Goal: Find specific page/section: Find specific page/section

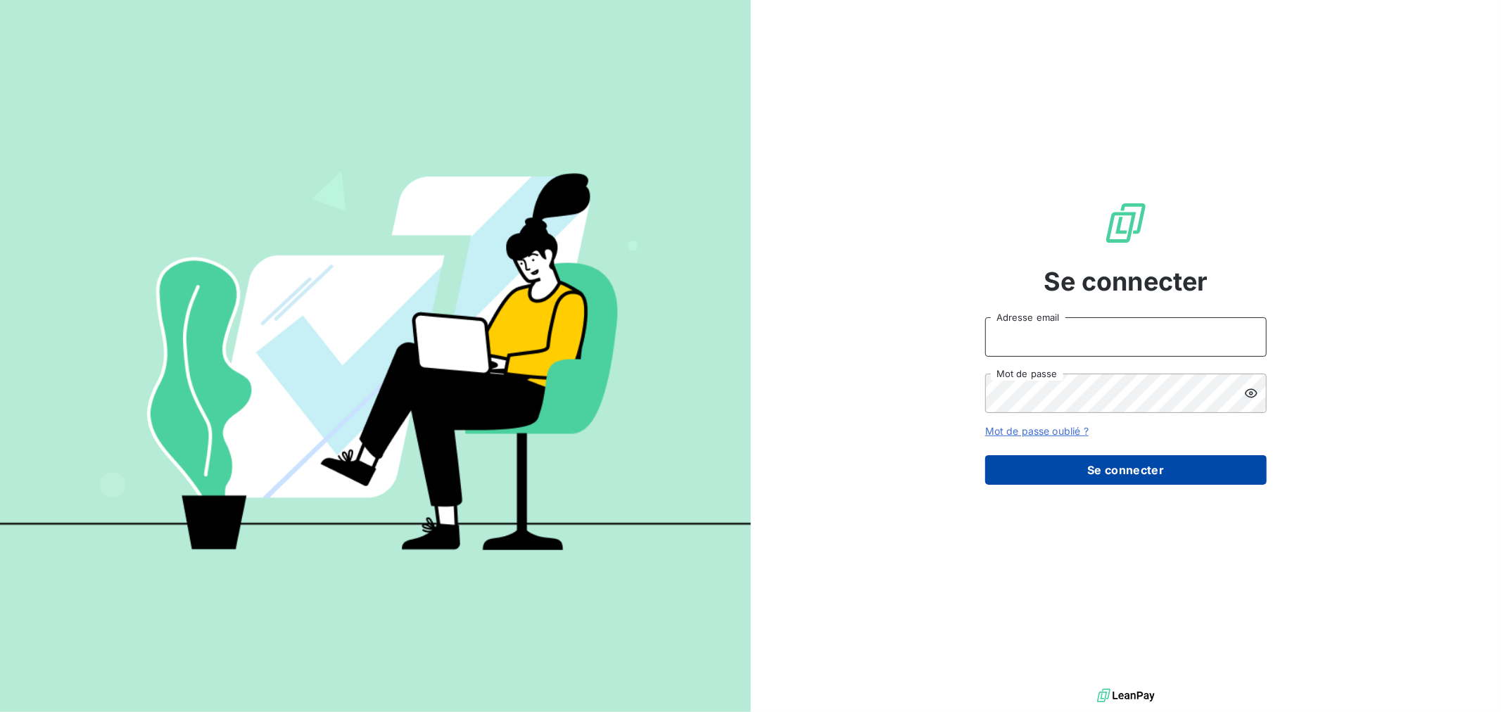
type input "[PERSON_NAME][EMAIL_ADDRESS][DOMAIN_NAME]"
click at [1149, 479] on button "Se connecter" at bounding box center [1126, 470] width 282 height 30
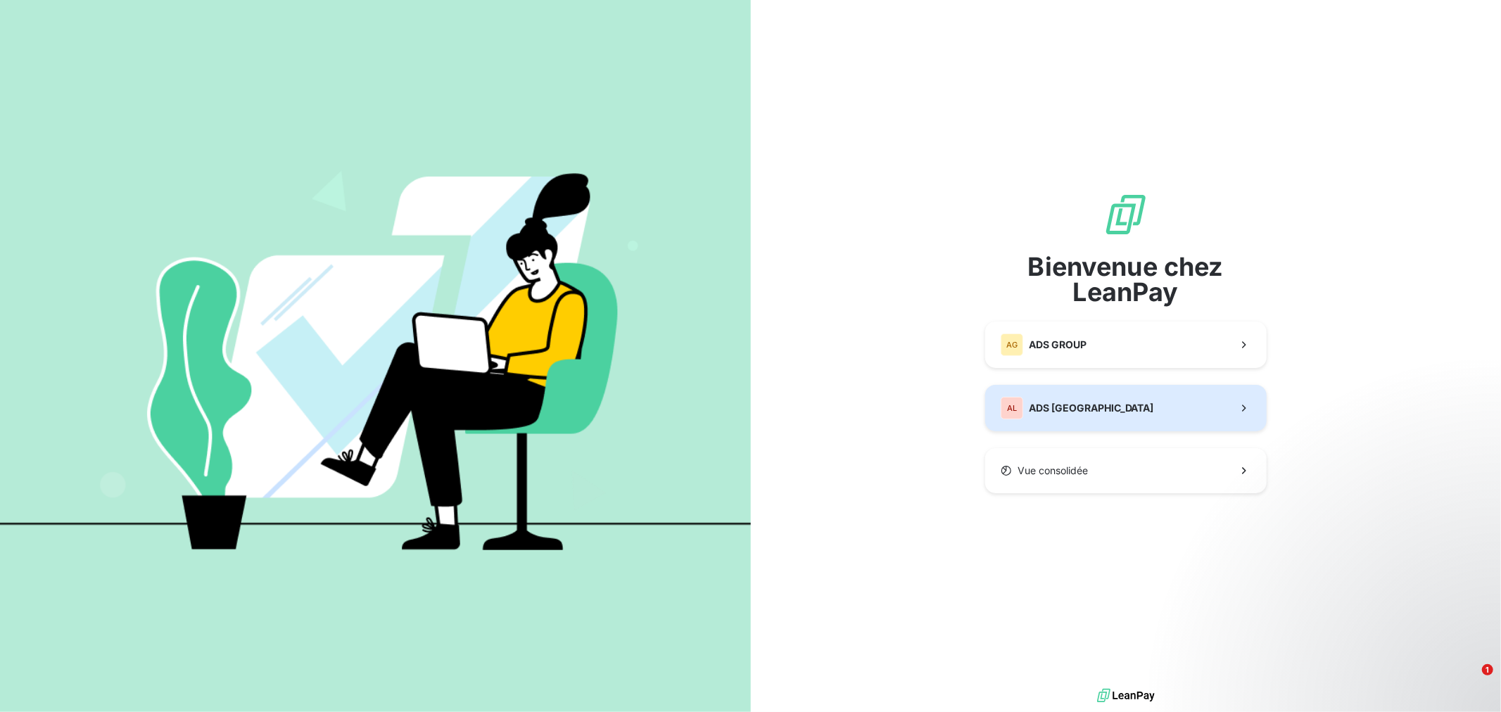
click at [1086, 410] on span "ADS LUXEMBOURG" at bounding box center [1091, 408] width 125 height 14
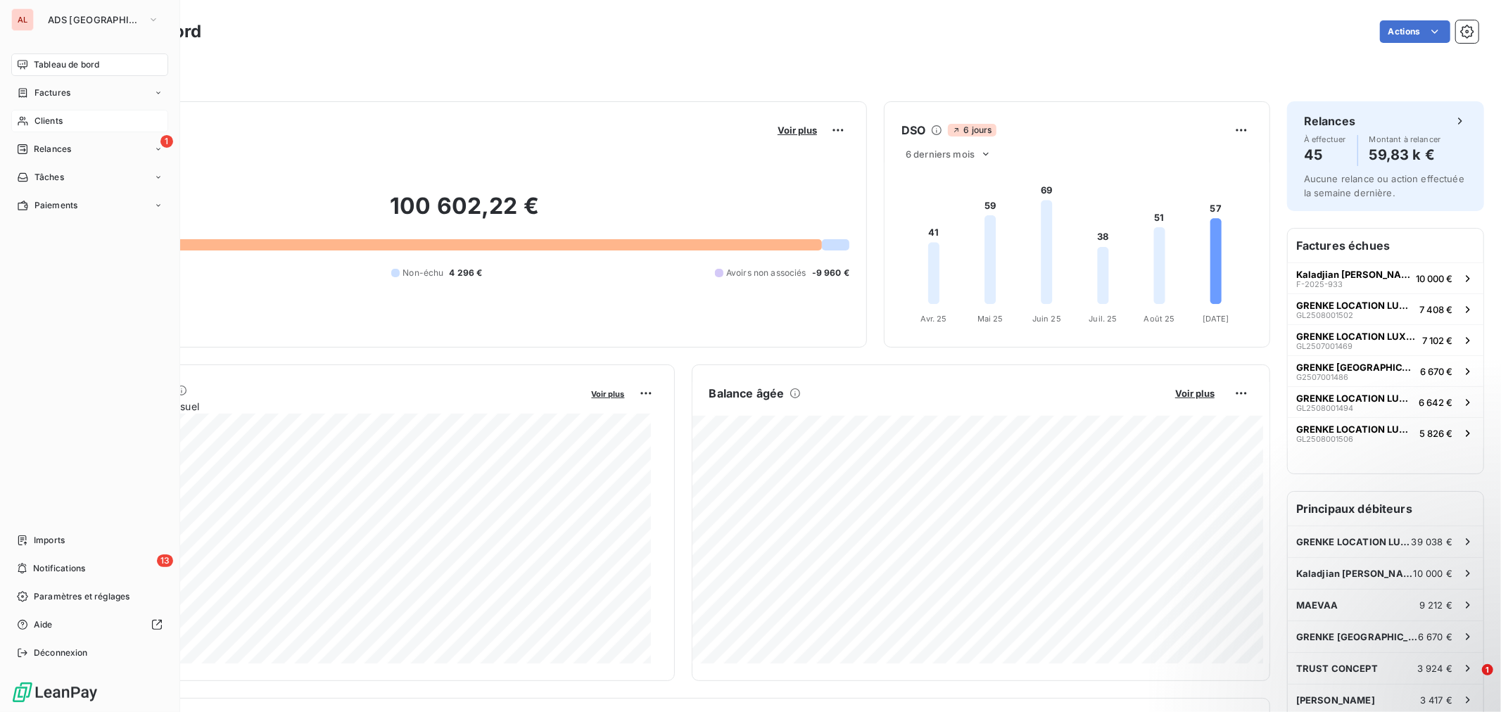
click at [51, 117] on span "Clients" at bounding box center [48, 121] width 28 height 13
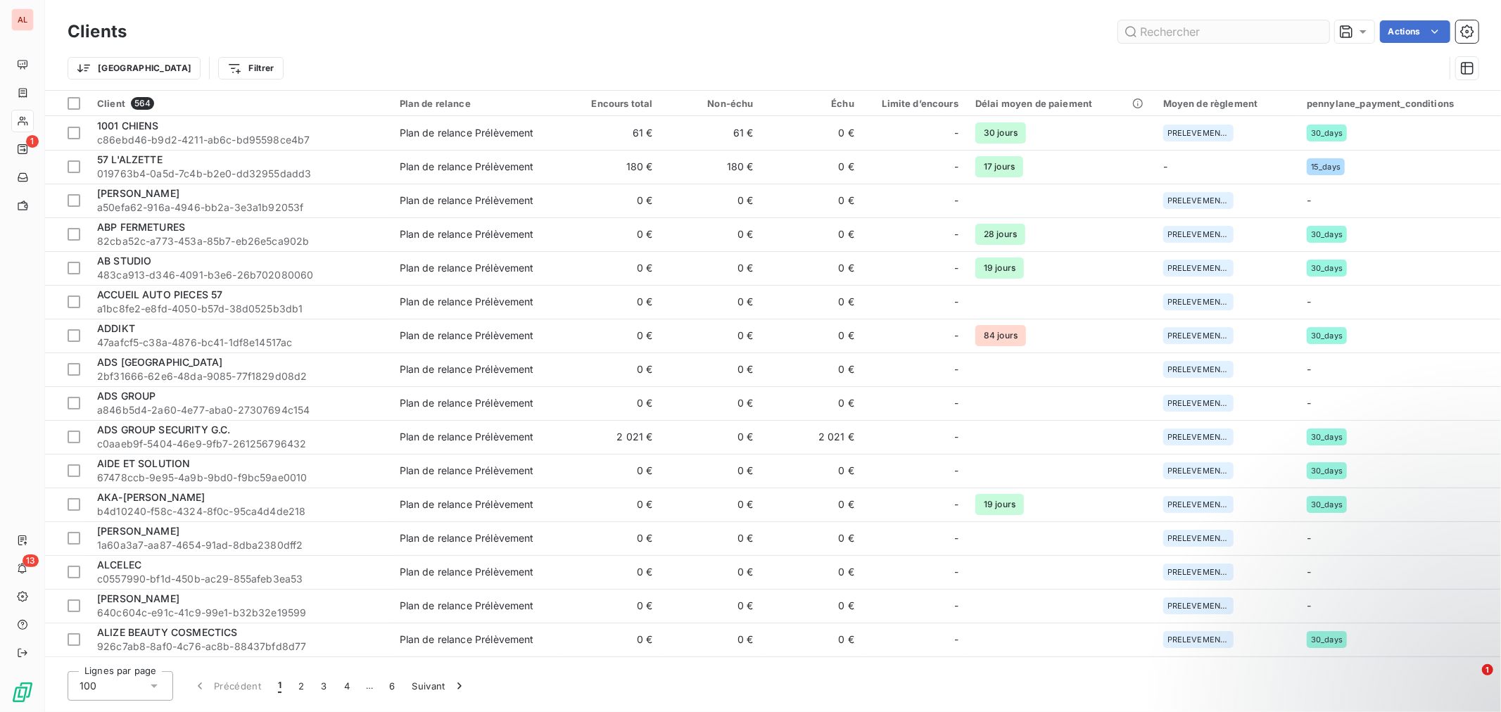
click at [1193, 29] on input "text" at bounding box center [1223, 31] width 211 height 23
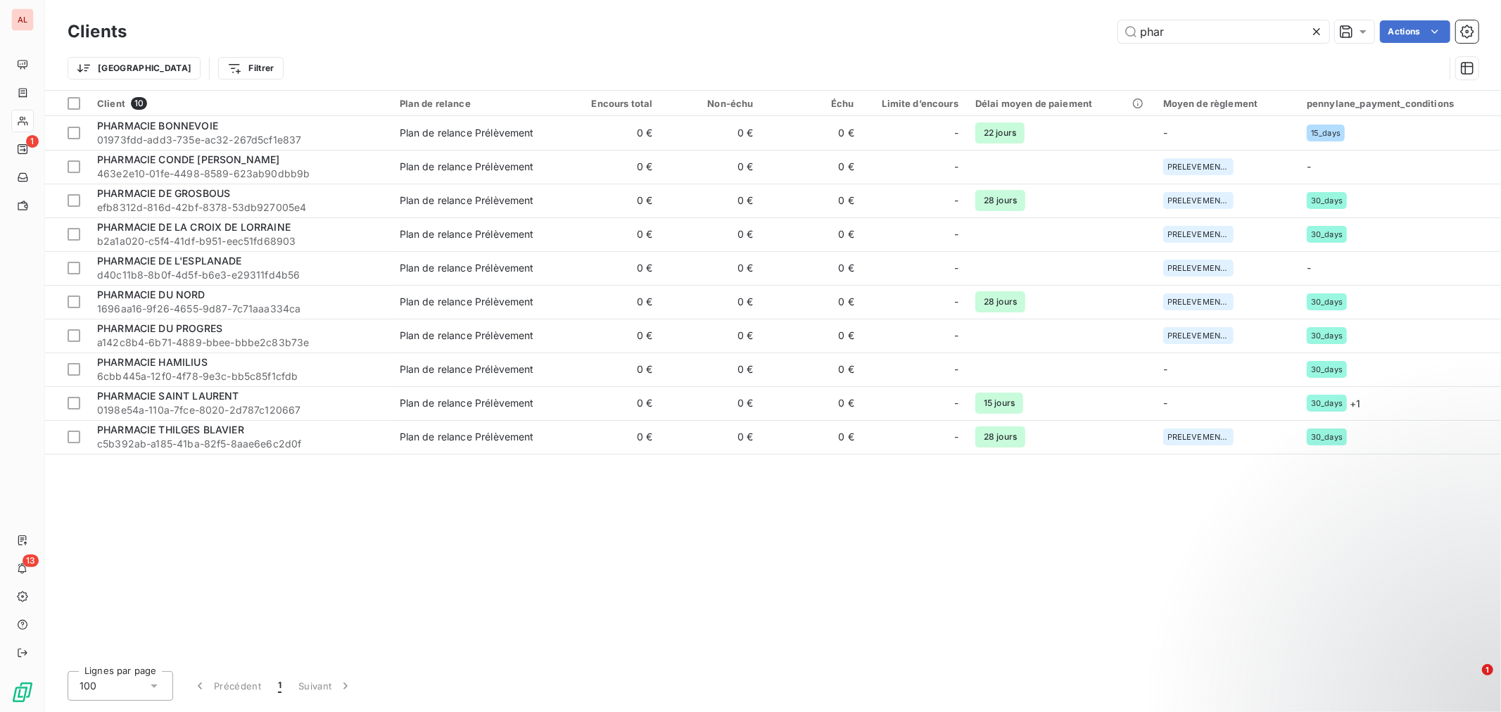
type input "phar"
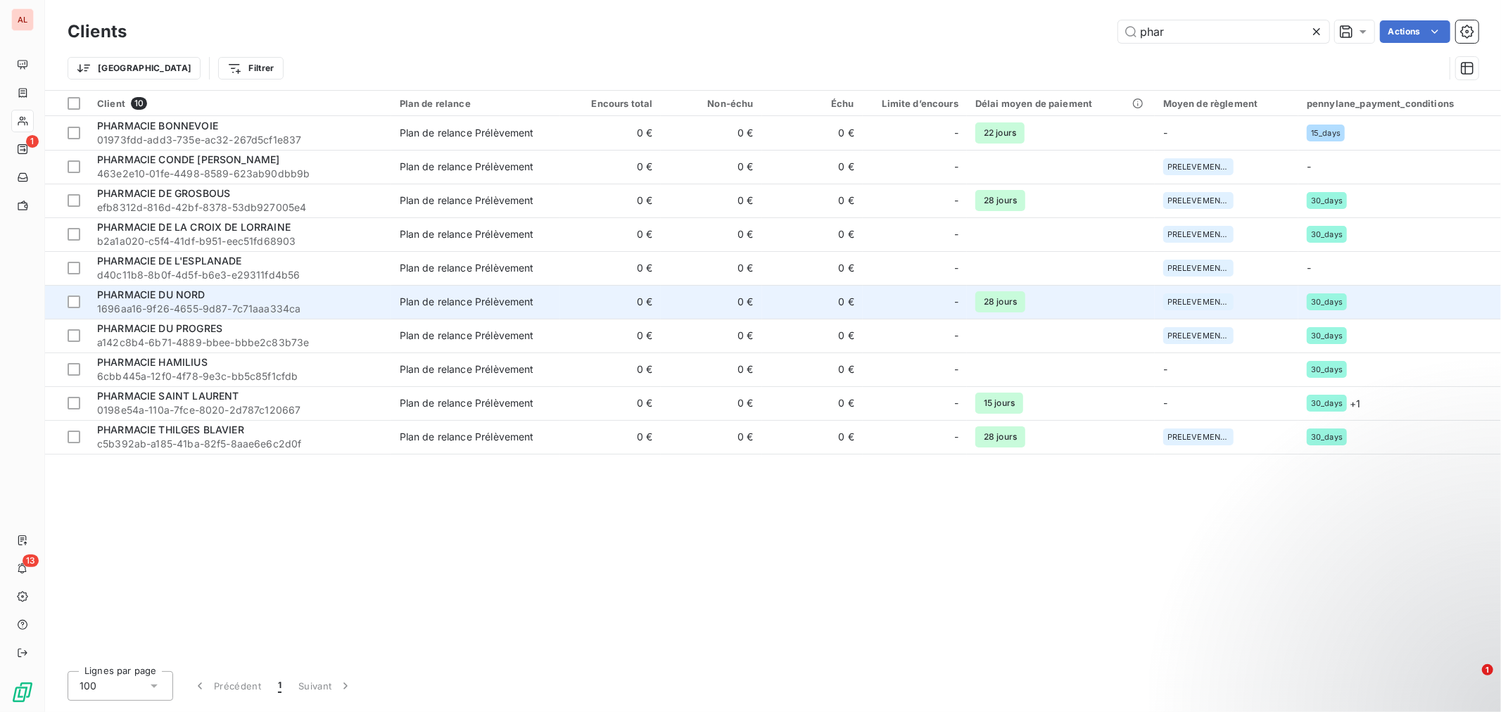
click at [186, 301] on div "PHARMACIE DU NORD" at bounding box center [240, 295] width 286 height 14
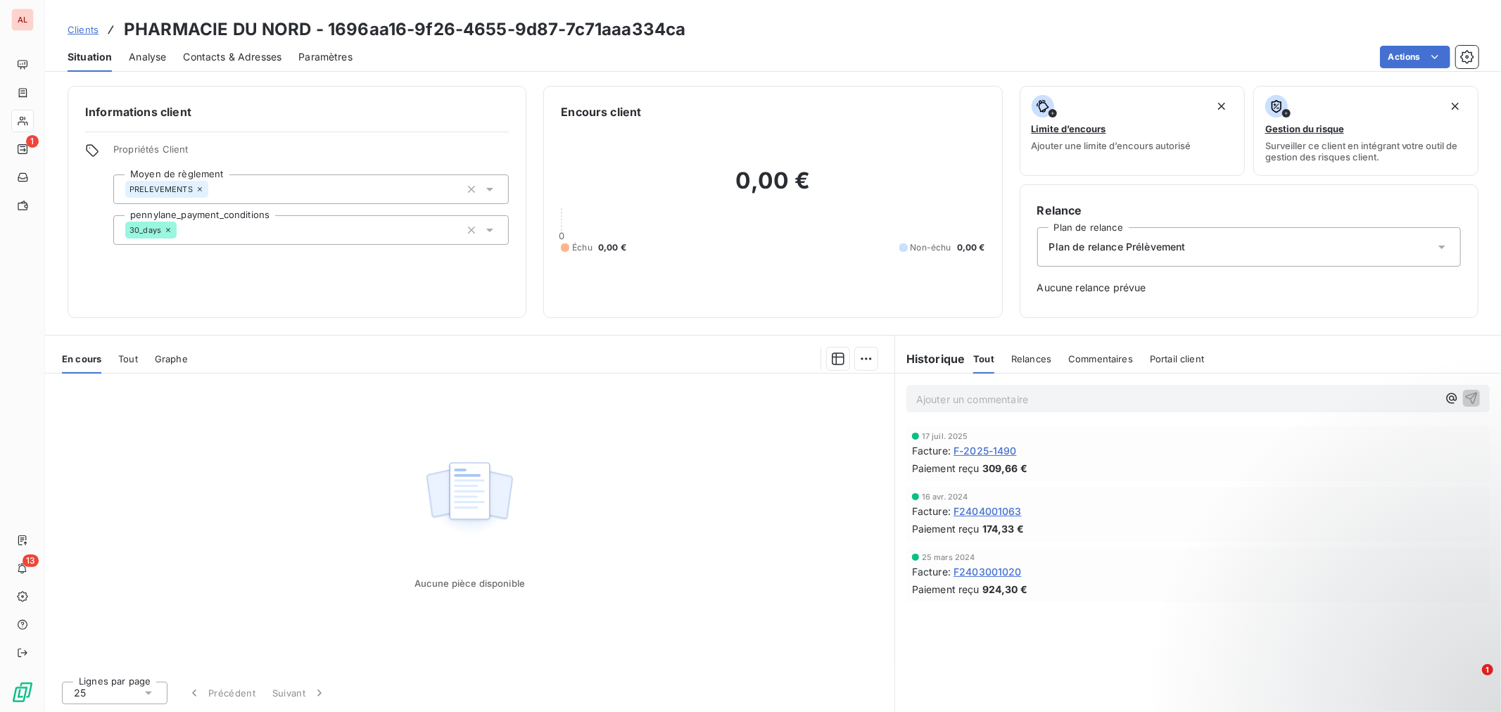
click at [995, 448] on span "F-2025-1490" at bounding box center [985, 450] width 63 height 15
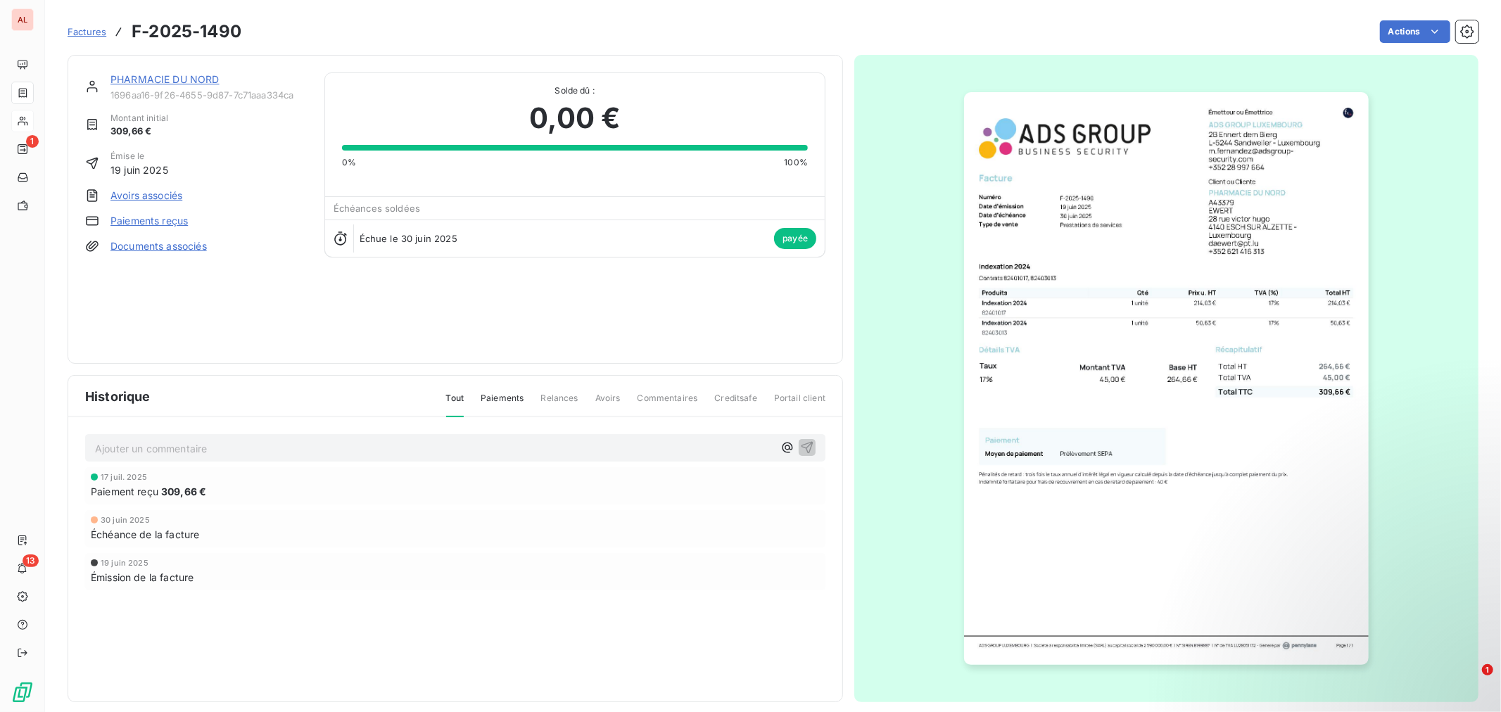
click at [150, 197] on link "Avoirs associés" at bounding box center [147, 196] width 72 height 14
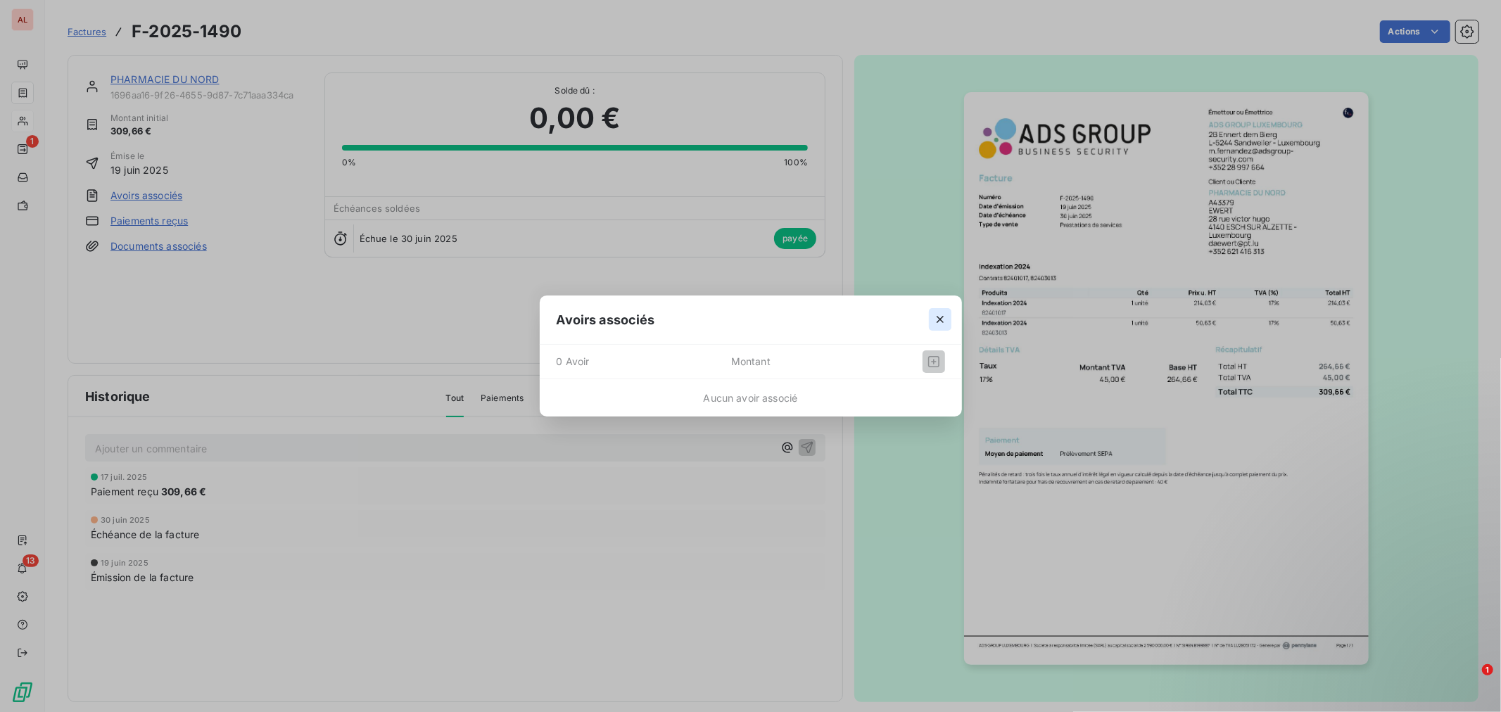
click at [938, 319] on icon "button" at bounding box center [940, 320] width 14 height 14
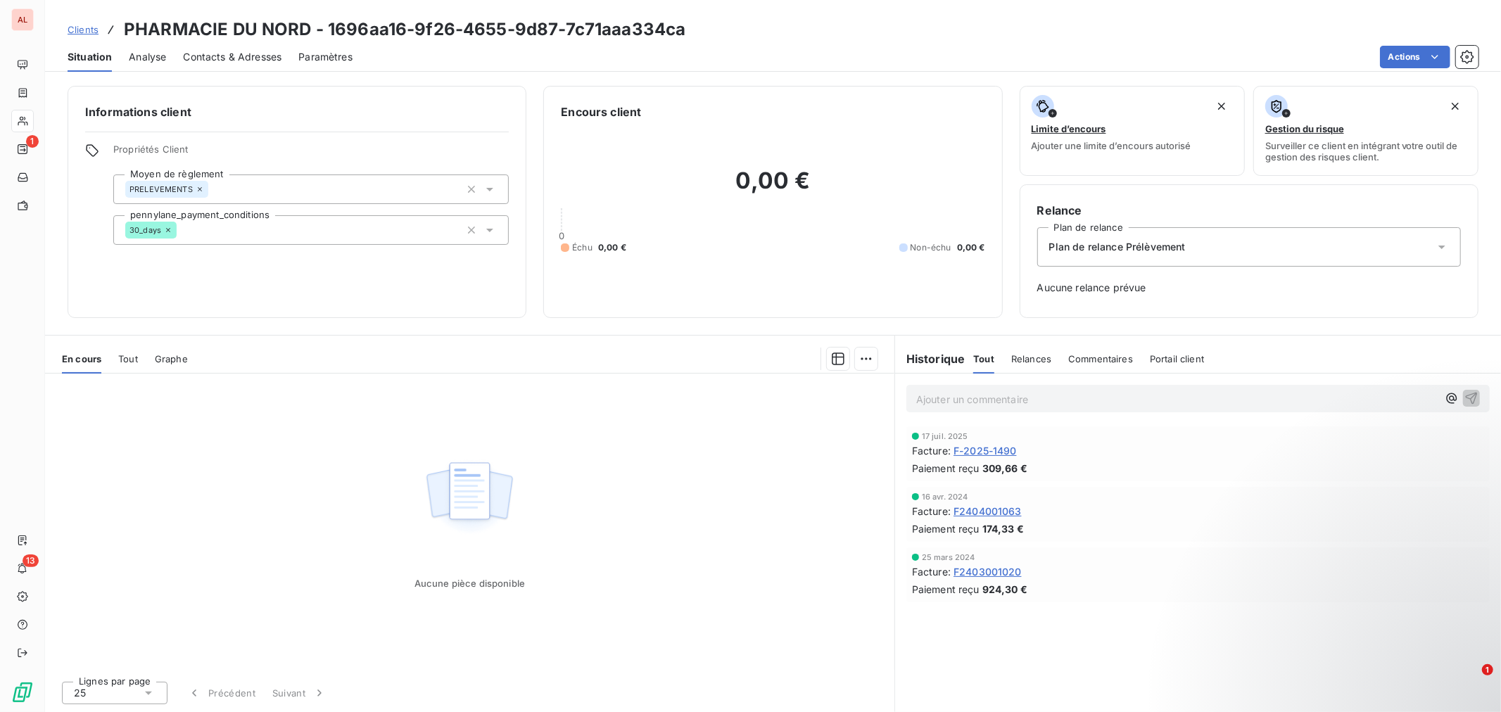
click at [970, 515] on span "F2404001063" at bounding box center [988, 511] width 68 height 15
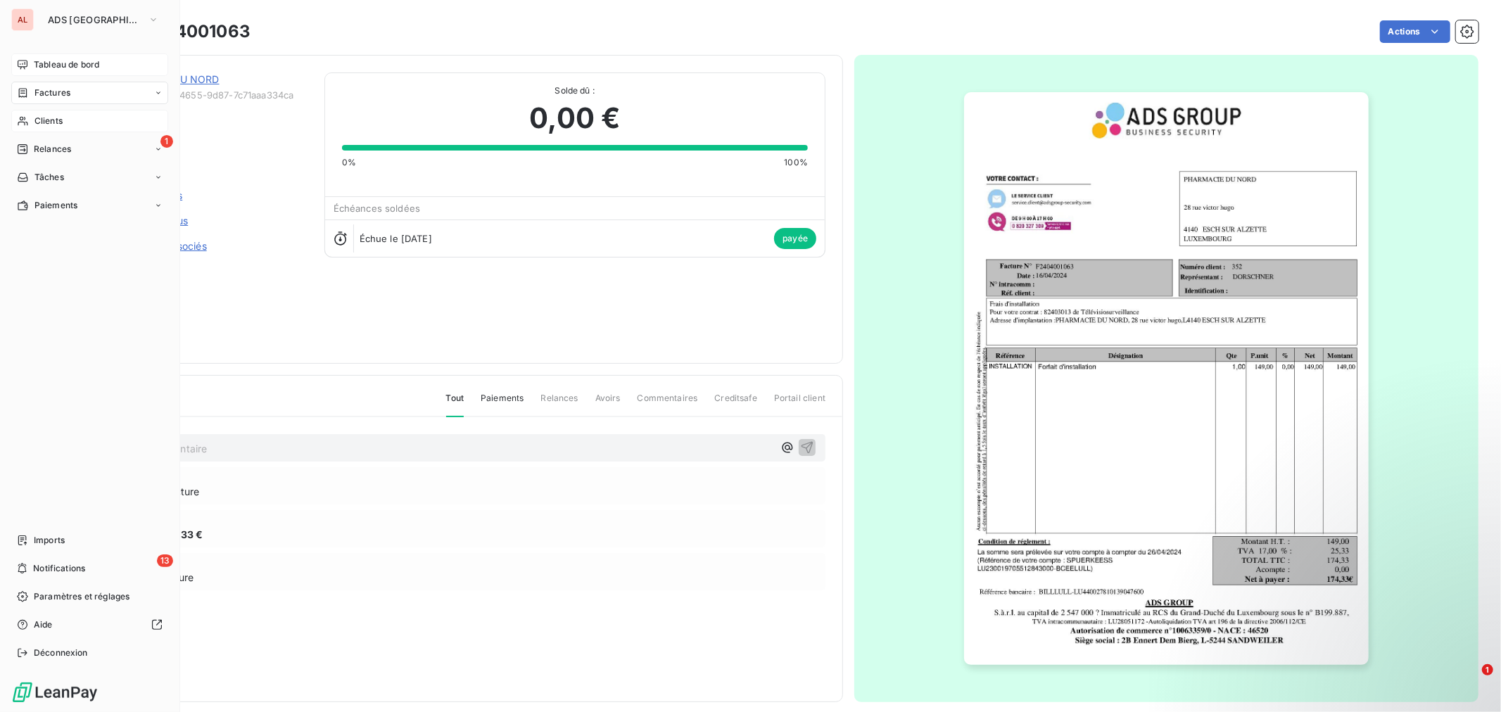
click at [80, 58] on span "Tableau de bord" at bounding box center [66, 64] width 65 height 13
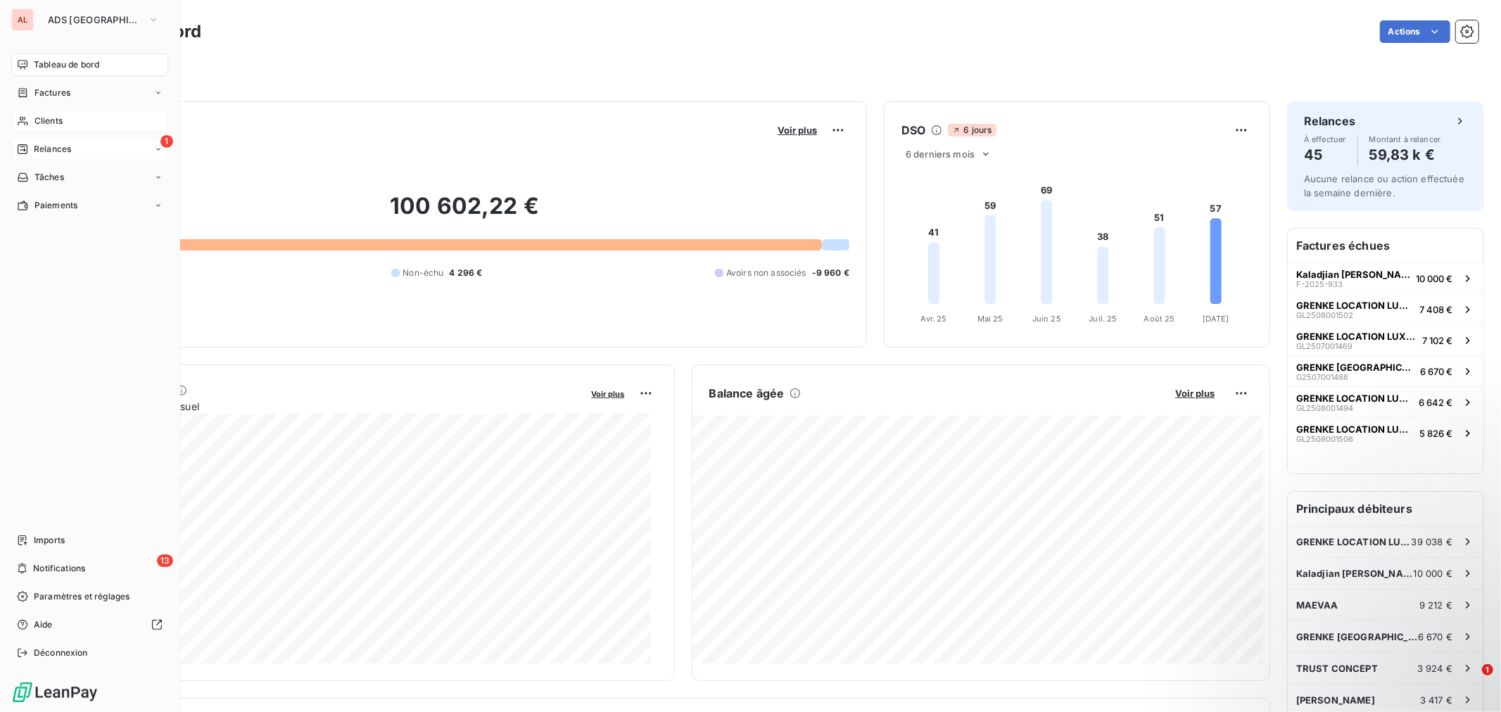
click at [65, 149] on span "Relances" at bounding box center [52, 149] width 37 height 13
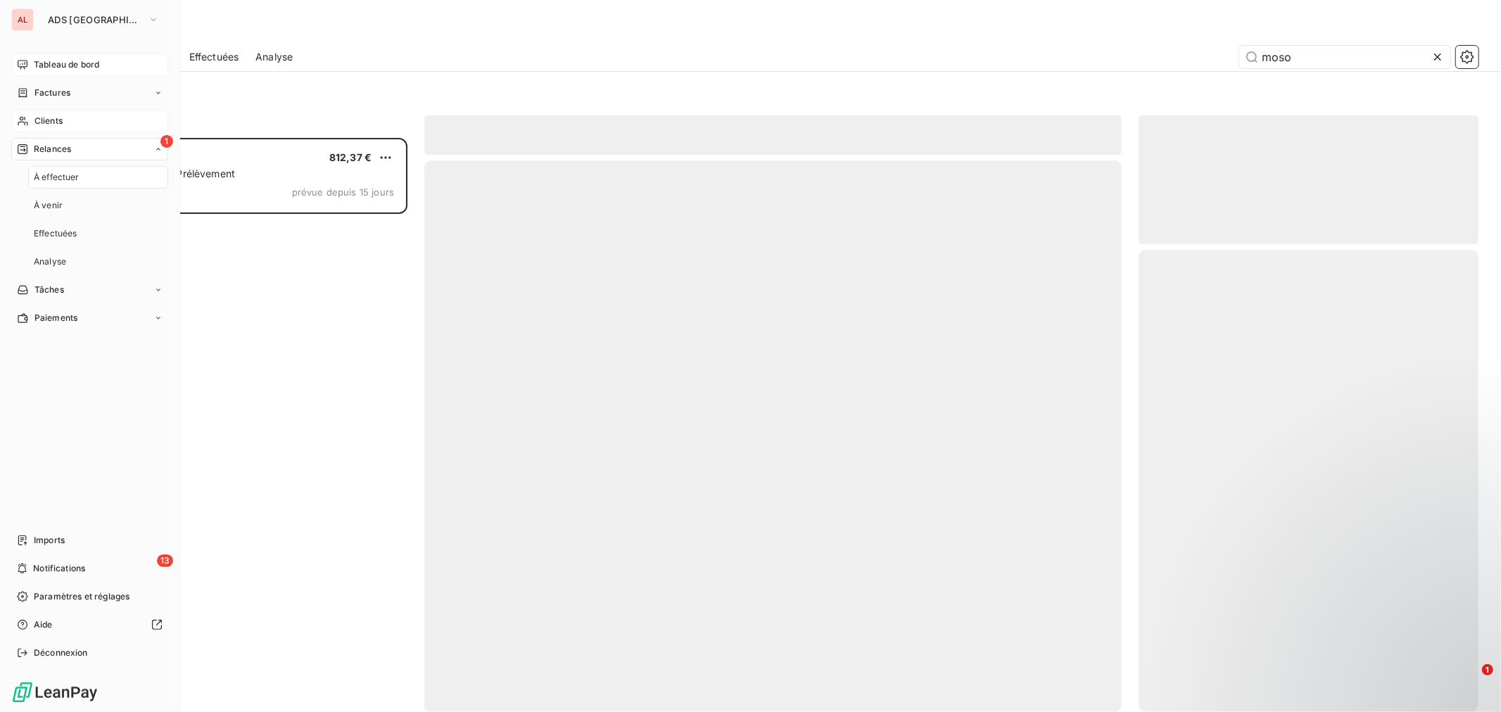
scroll to position [562, 328]
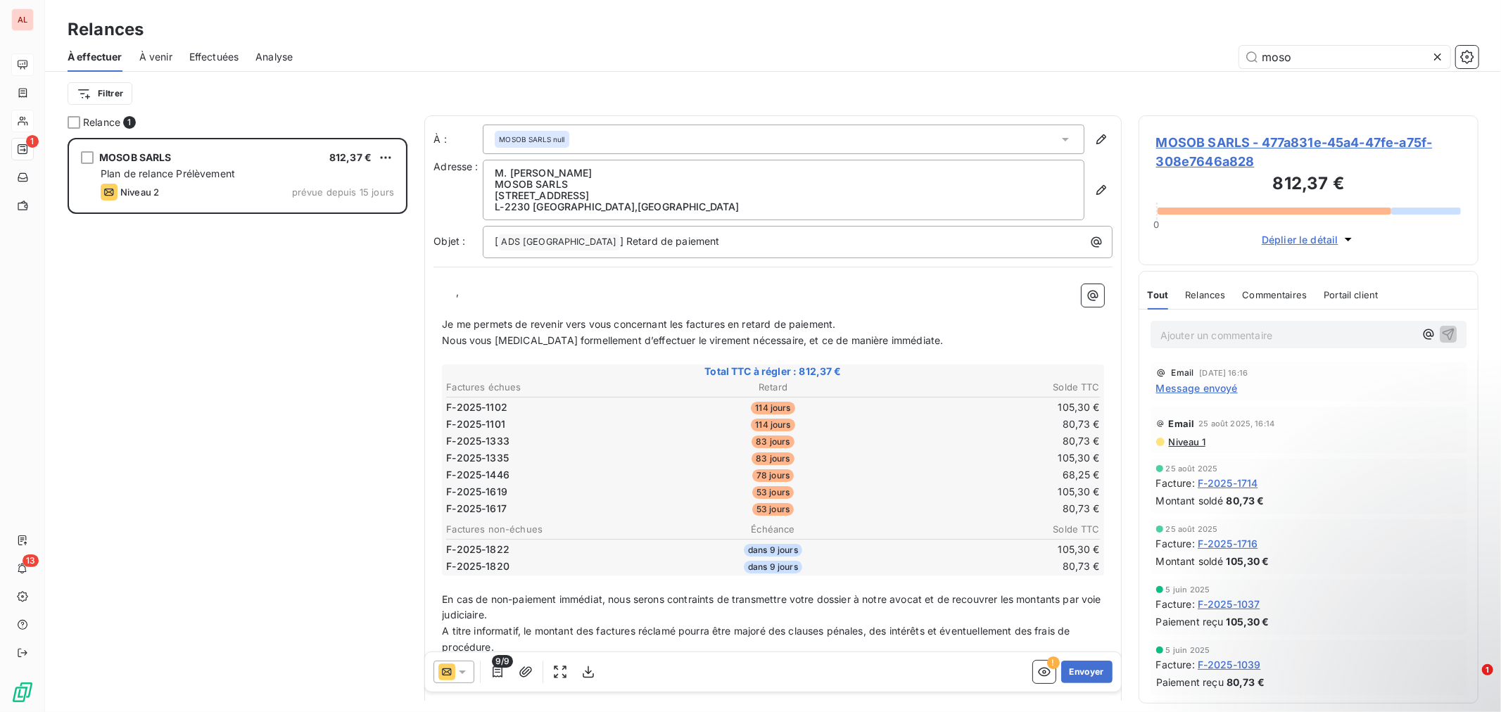
click at [1439, 63] on icon at bounding box center [1438, 57] width 14 height 14
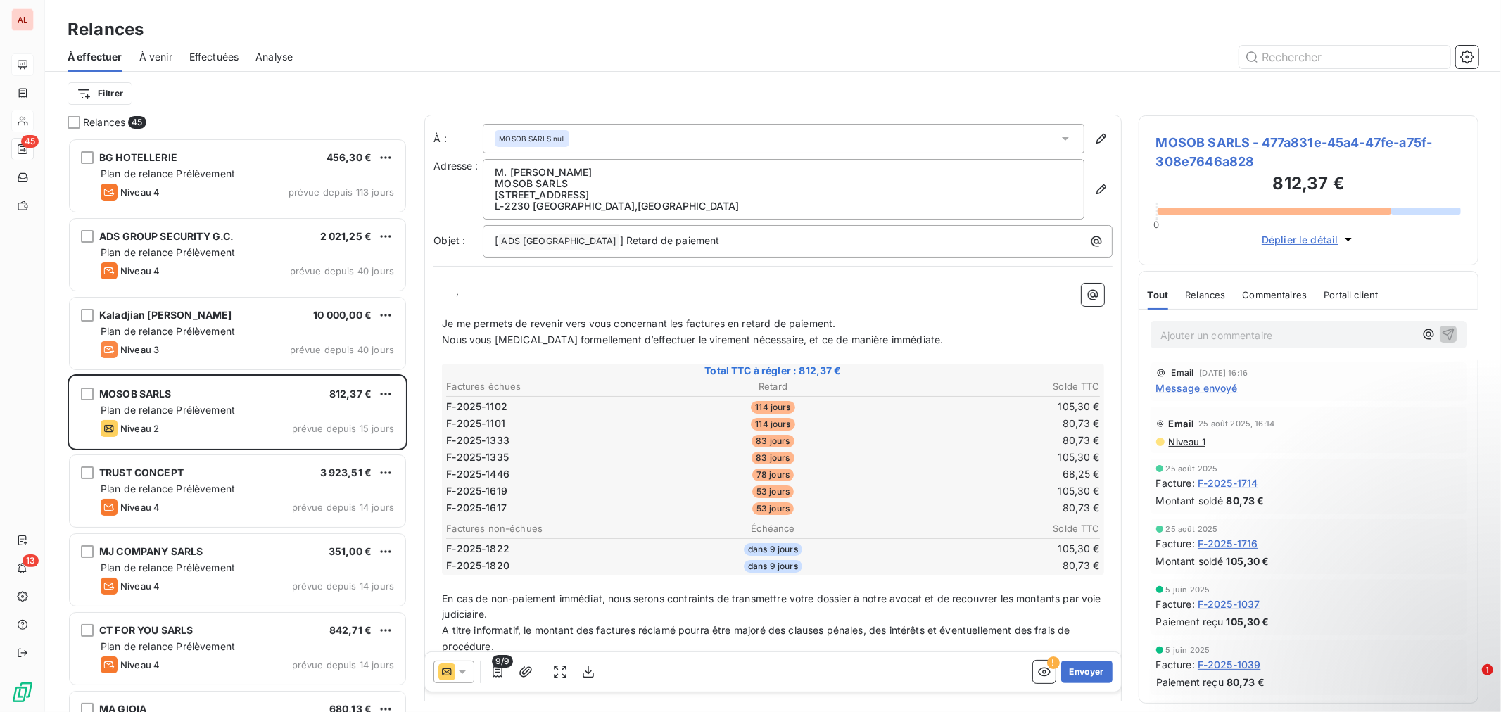
scroll to position [0, 0]
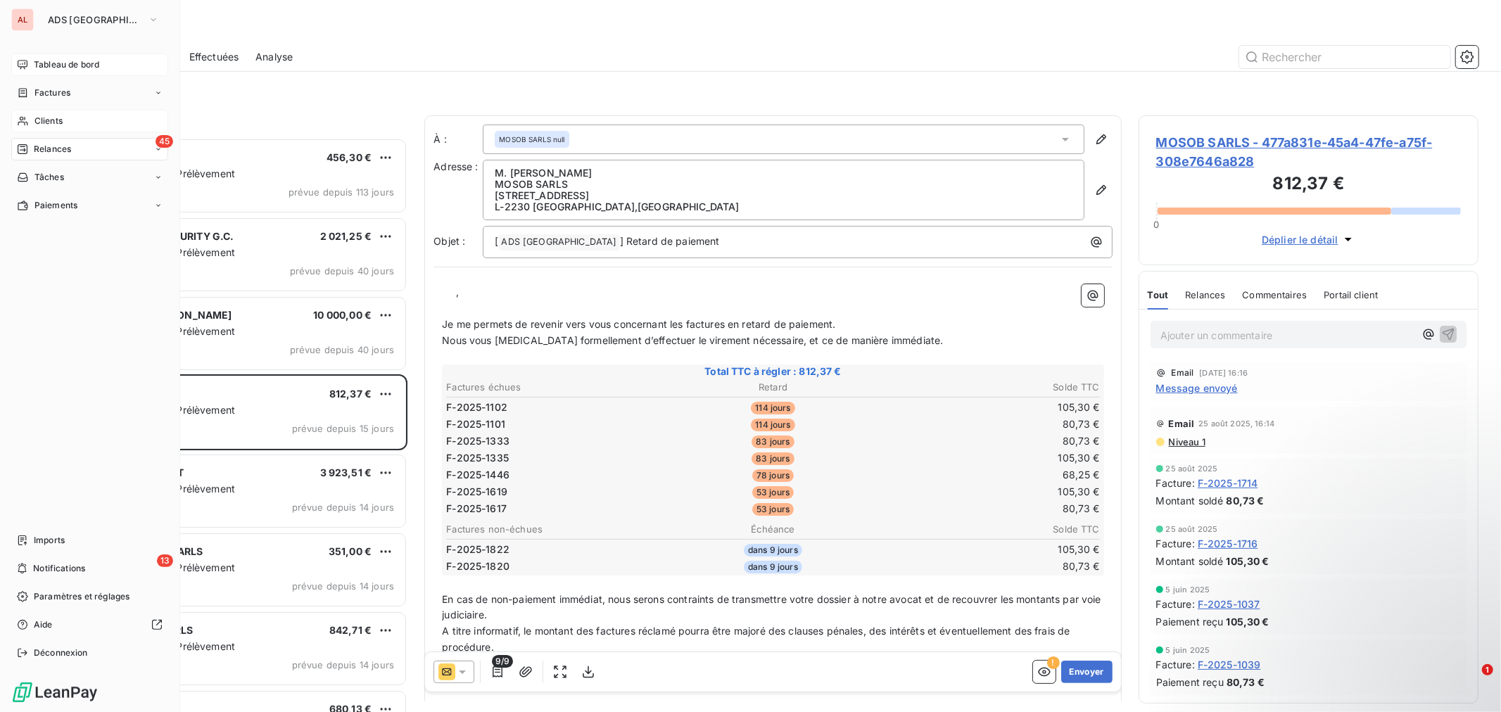
click at [81, 115] on div "Clients" at bounding box center [89, 121] width 157 height 23
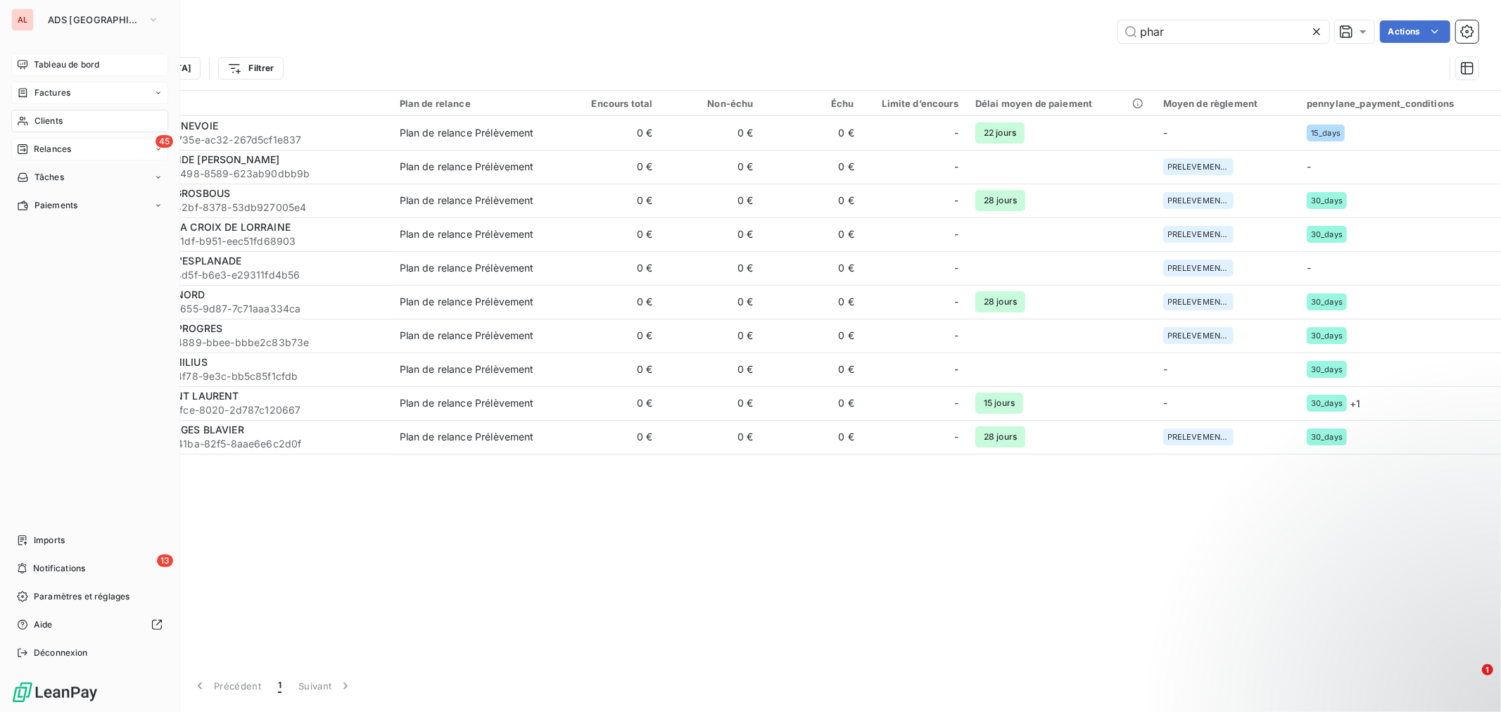
click at [86, 92] on div "Factures" at bounding box center [89, 93] width 157 height 23
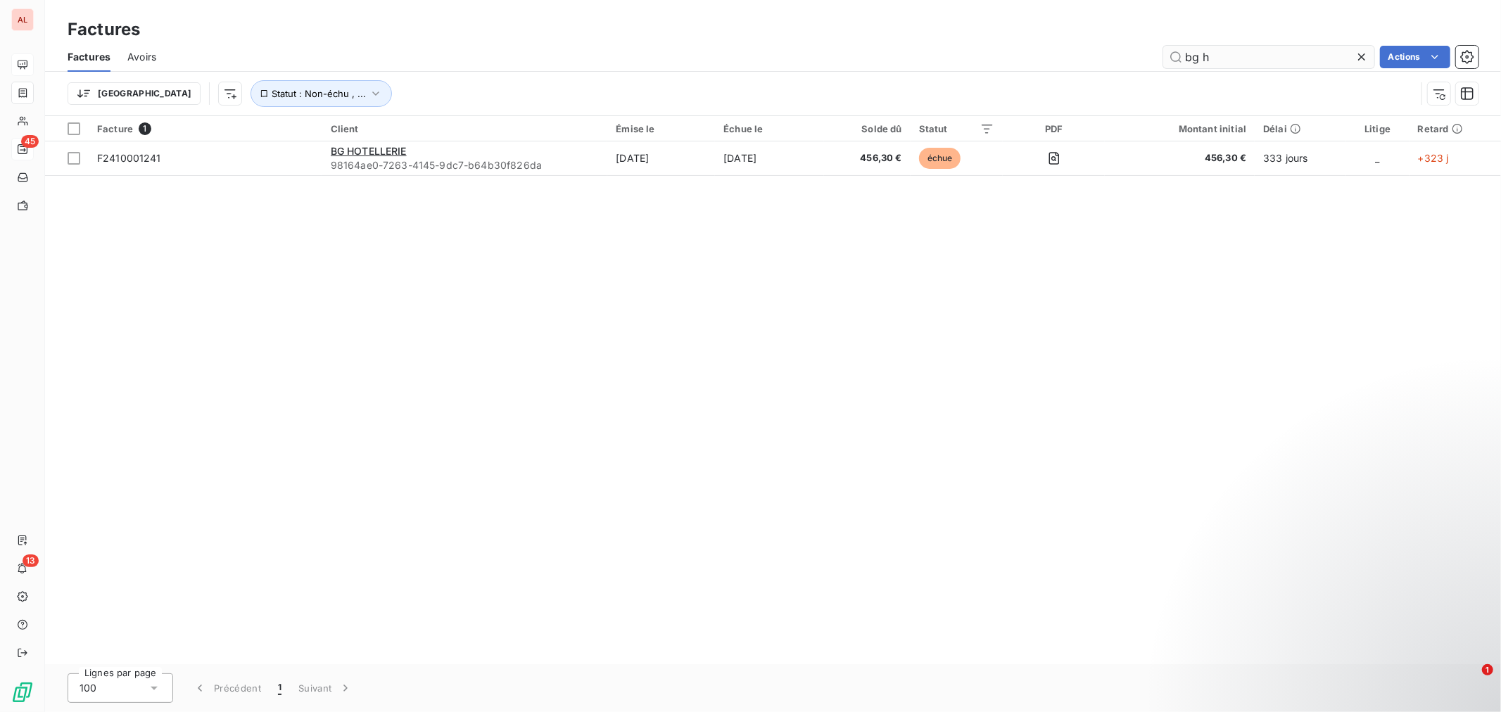
click at [1232, 59] on input "bg h" at bounding box center [1268, 57] width 211 height 23
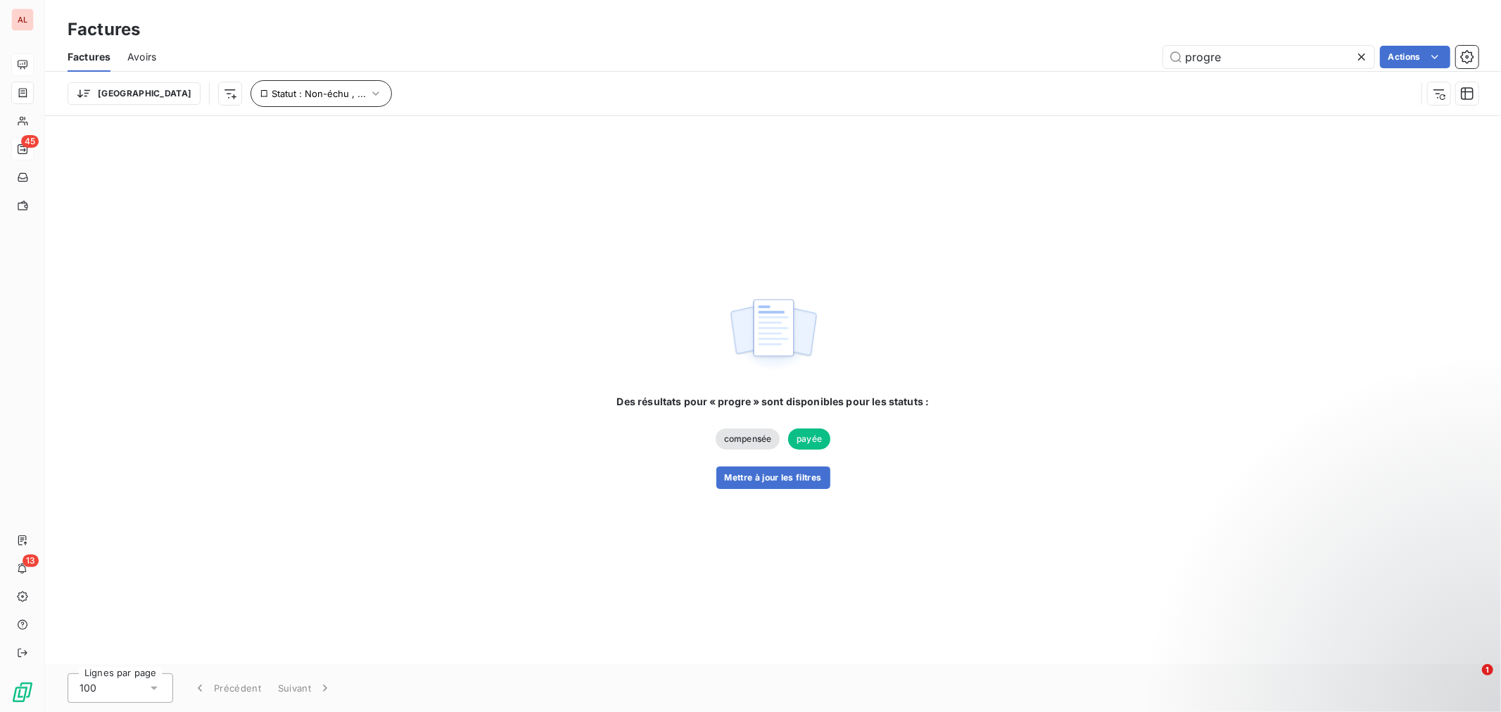
type input "progre"
click at [285, 99] on span "Statut : Non-échu , ..." at bounding box center [319, 93] width 94 height 11
click at [158, 57] on div "Factures Avoirs progre Actions" at bounding box center [773, 57] width 1456 height 30
click at [146, 58] on span "Avoirs" at bounding box center [141, 57] width 29 height 14
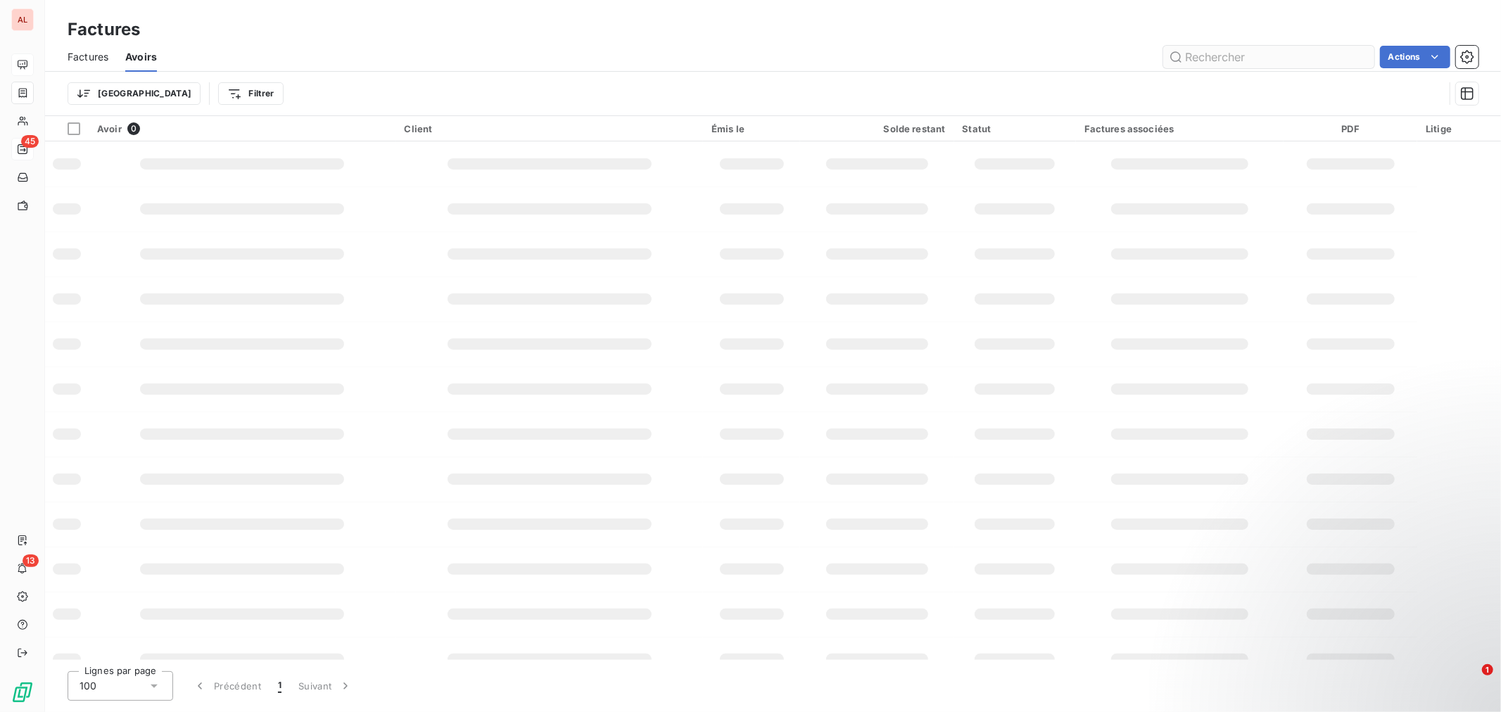
click at [1246, 61] on input "text" at bounding box center [1268, 57] width 211 height 23
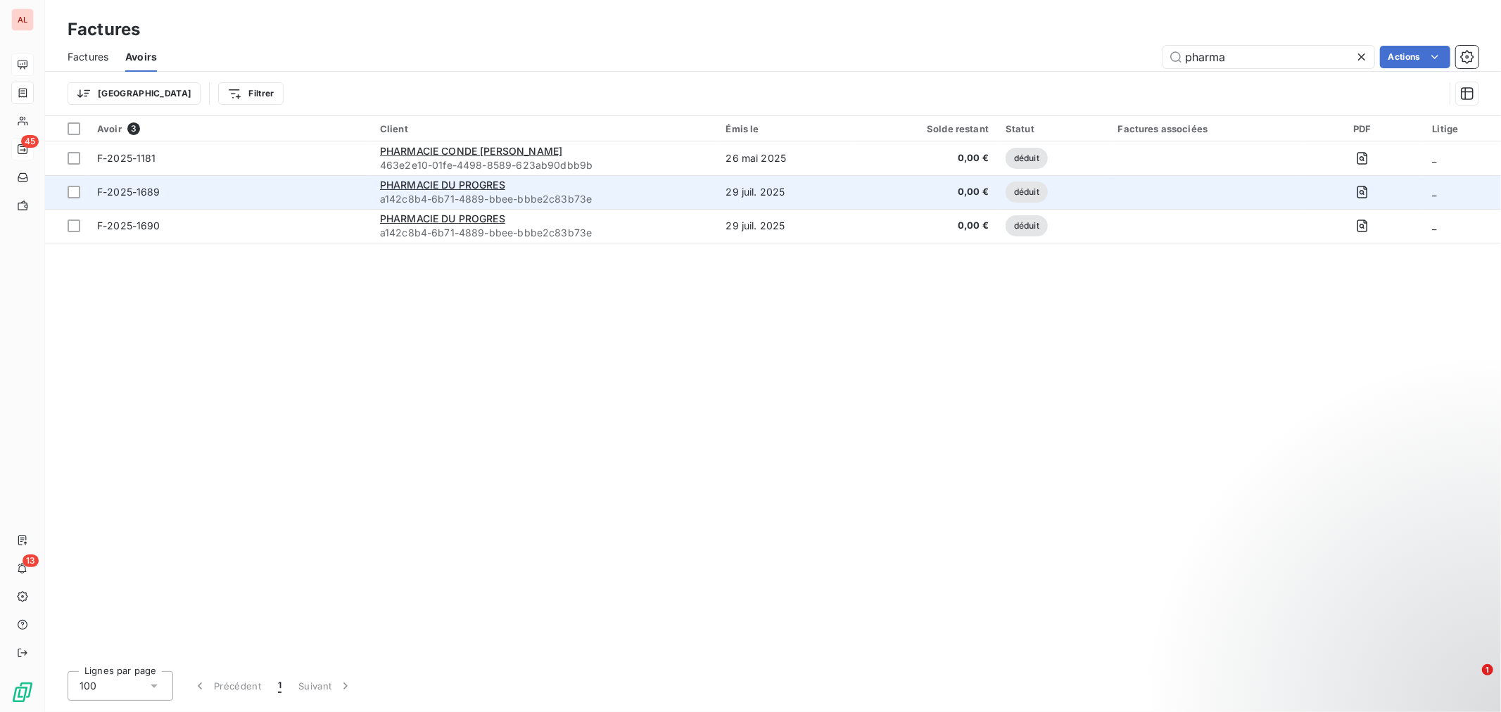
type input "pharma"
click at [905, 202] on td "0,00 €" at bounding box center [926, 192] width 141 height 34
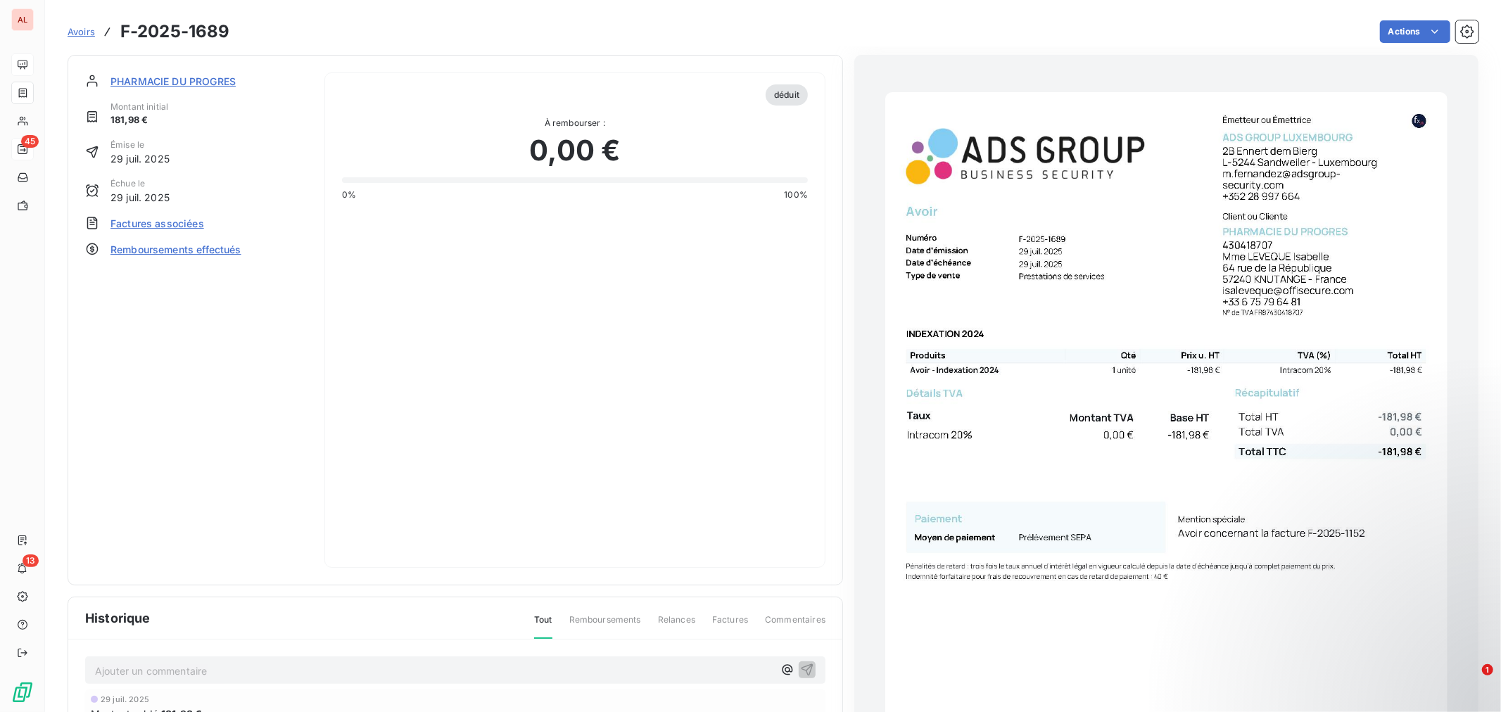
drag, startPoint x: 1394, startPoint y: 149, endPoint x: 1426, endPoint y: 265, distance: 120.6
click at [1449, 35] on html "AL 45 13 Avoirs F-2025-1689 Actions Créer une tâche PHARMACIE DU PROGRES Montan…" at bounding box center [750, 356] width 1501 height 712
click at [1460, 35] on icon "button" at bounding box center [1467, 32] width 14 height 14
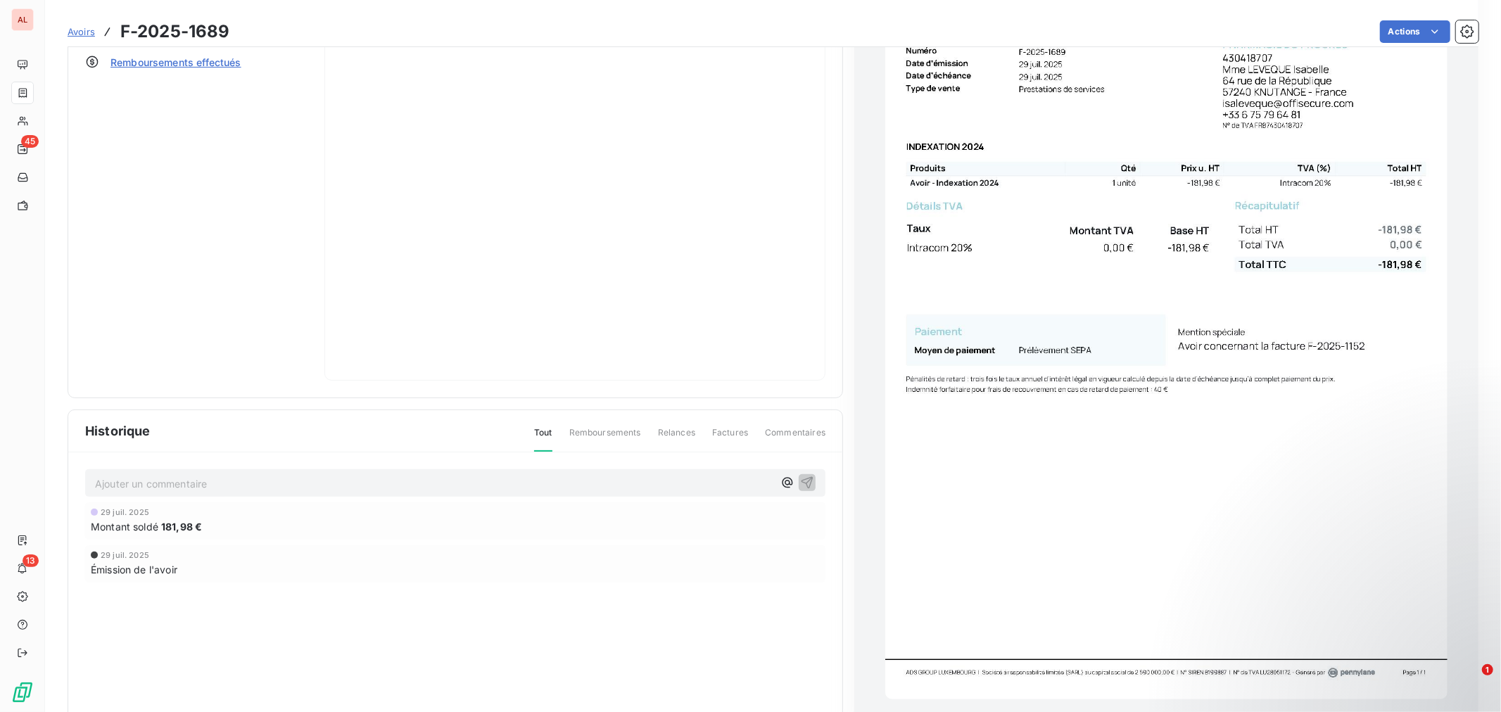
scroll to position [227, 0]
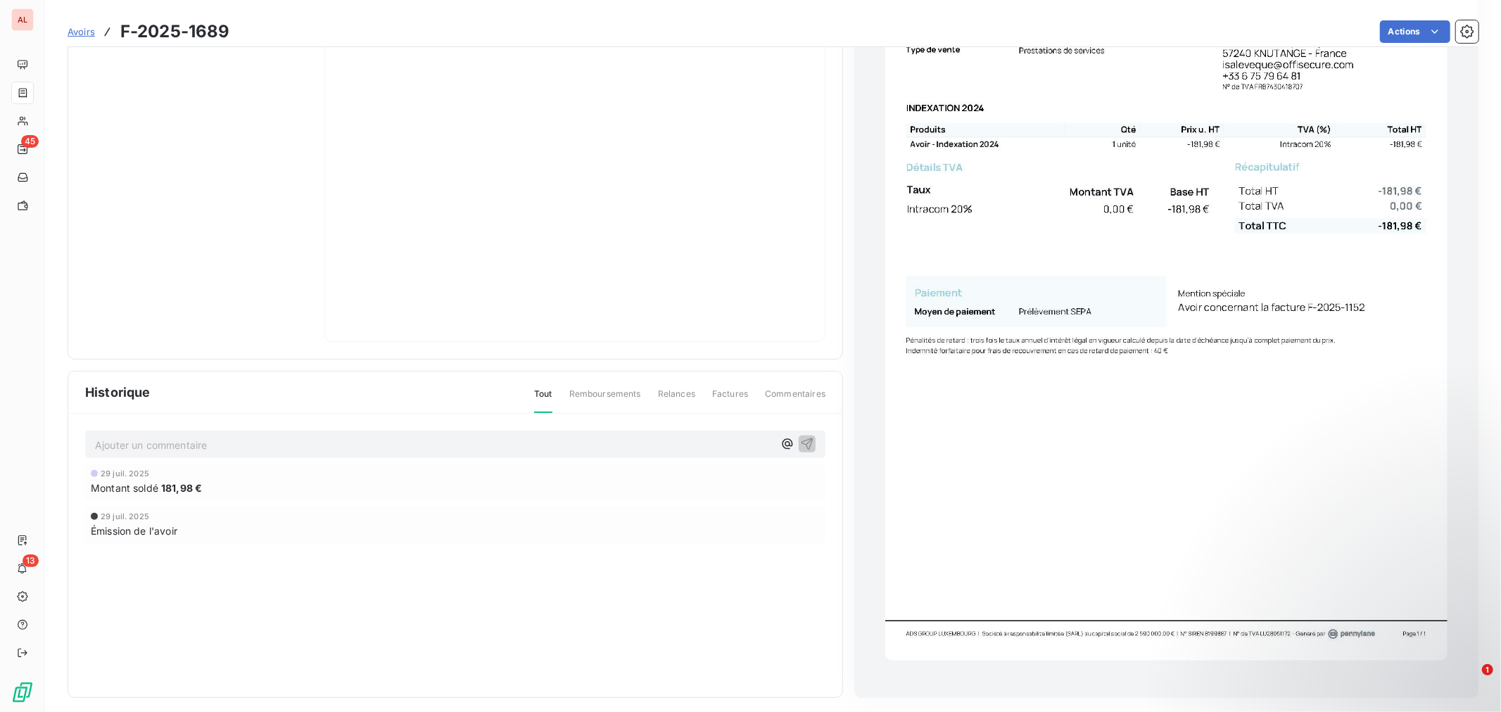
click at [1103, 251] on img "button" at bounding box center [1166, 263] width 562 height 795
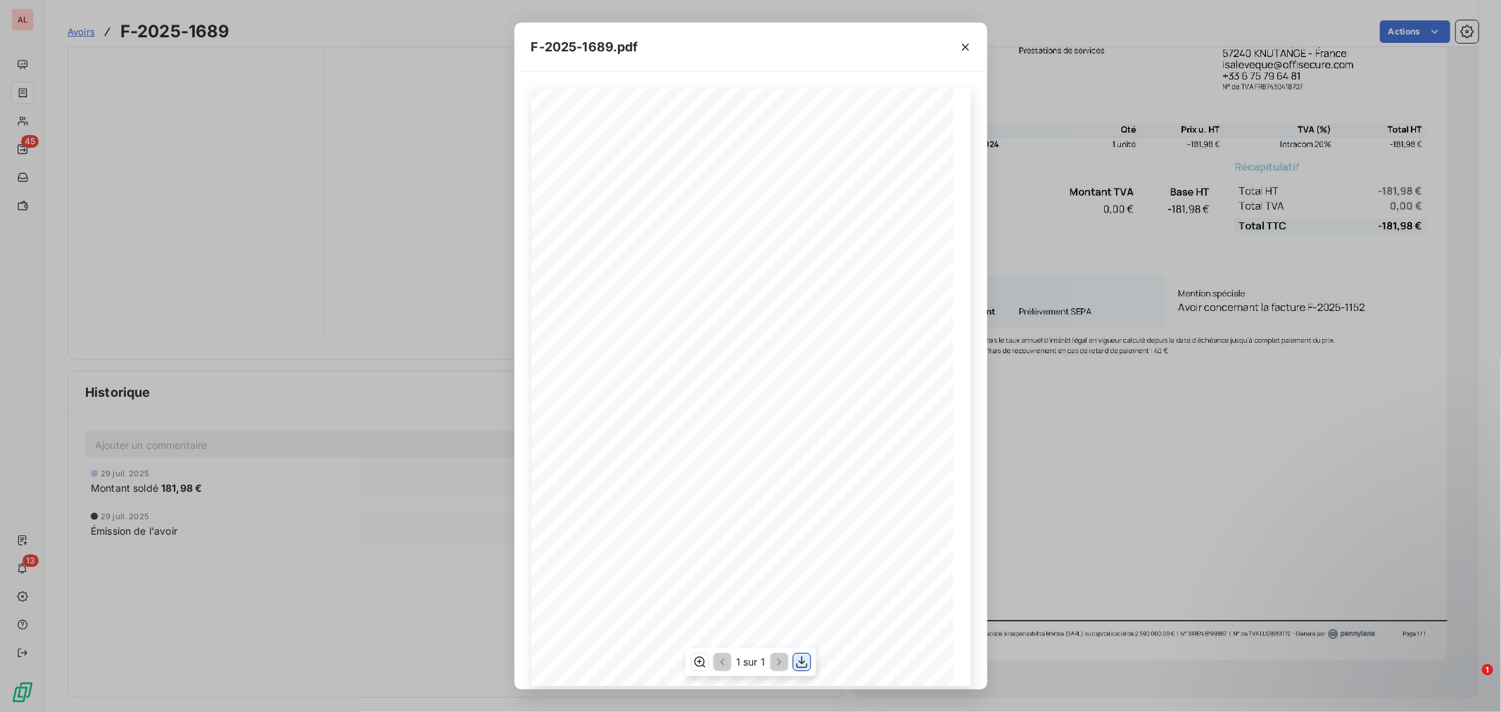
click at [802, 664] on icon "button" at bounding box center [801, 663] width 11 height 12
click at [963, 50] on icon "button" at bounding box center [966, 47] width 14 height 14
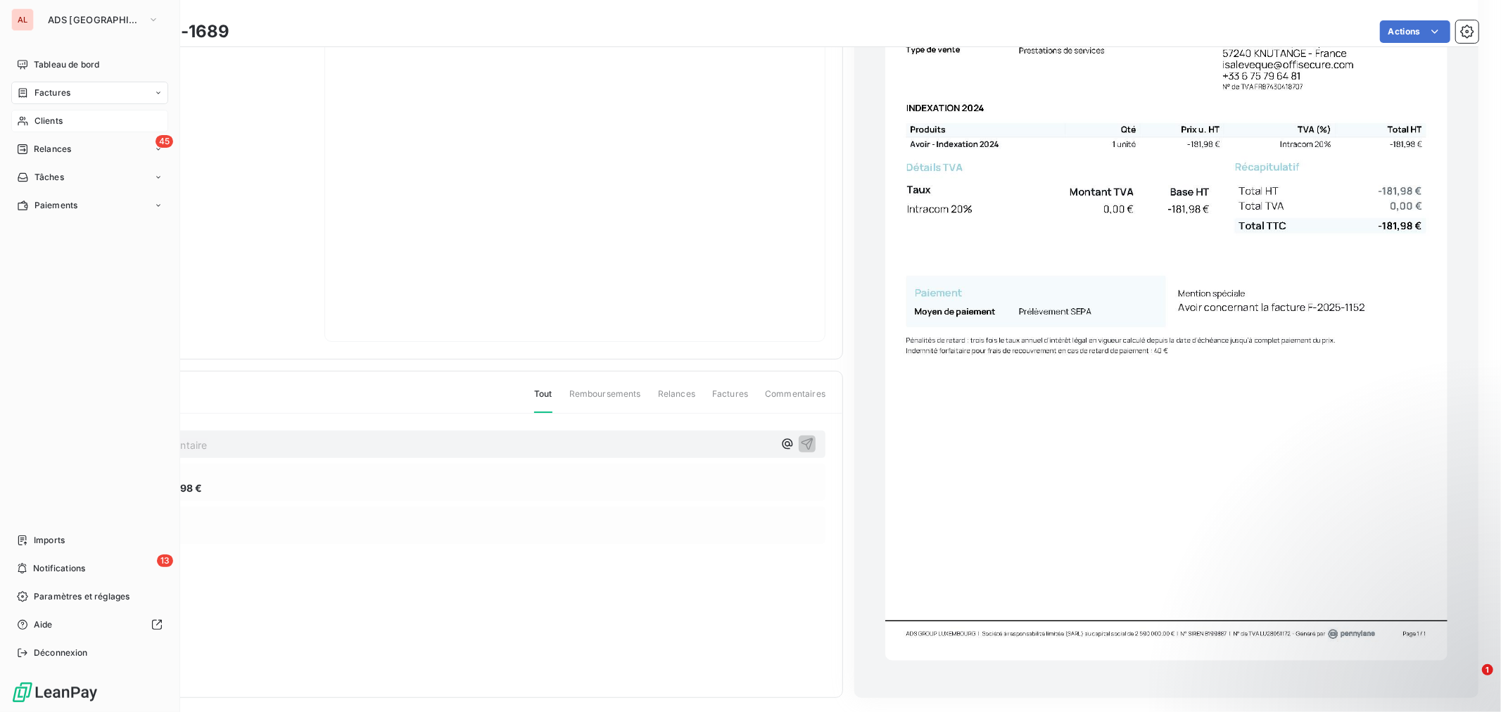
click at [64, 122] on div "Clients" at bounding box center [89, 121] width 157 height 23
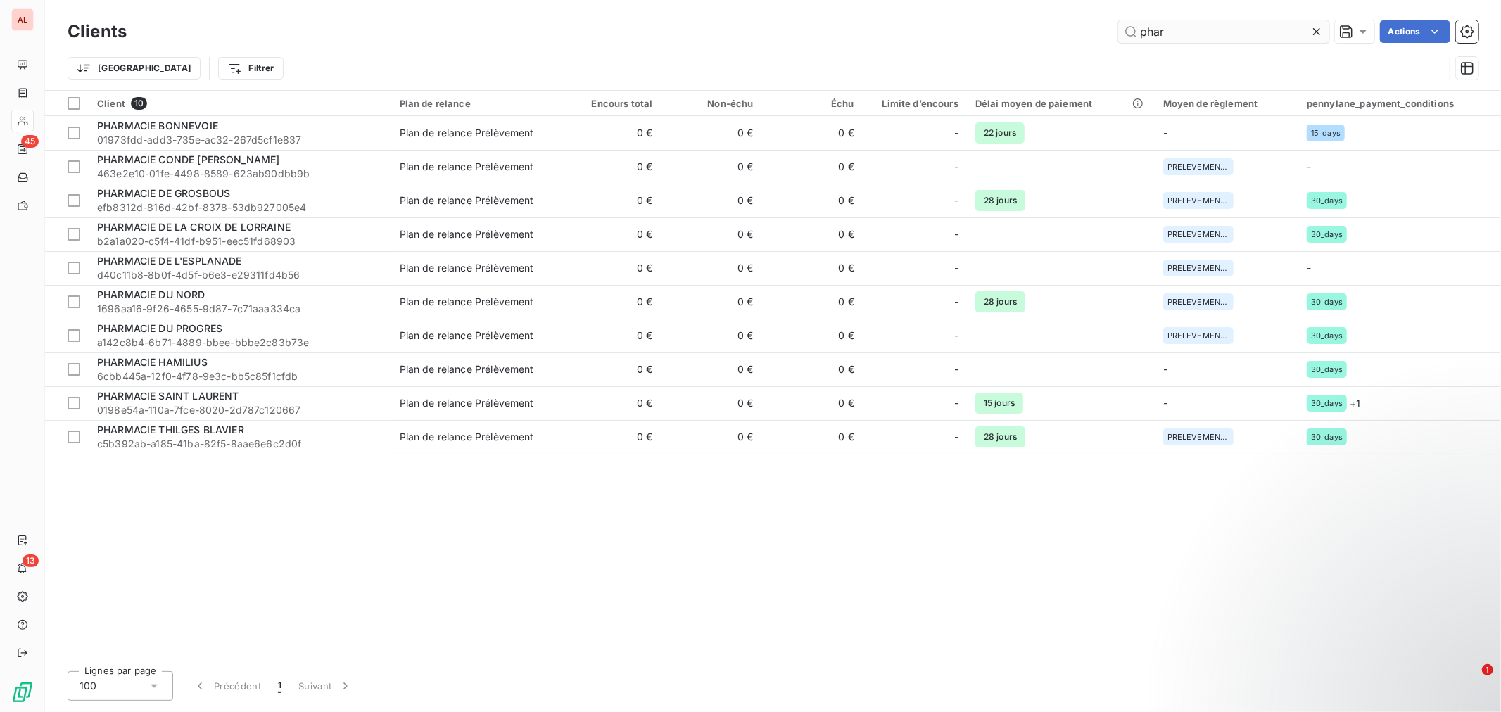
click at [1193, 30] on input "phar" at bounding box center [1223, 31] width 211 height 23
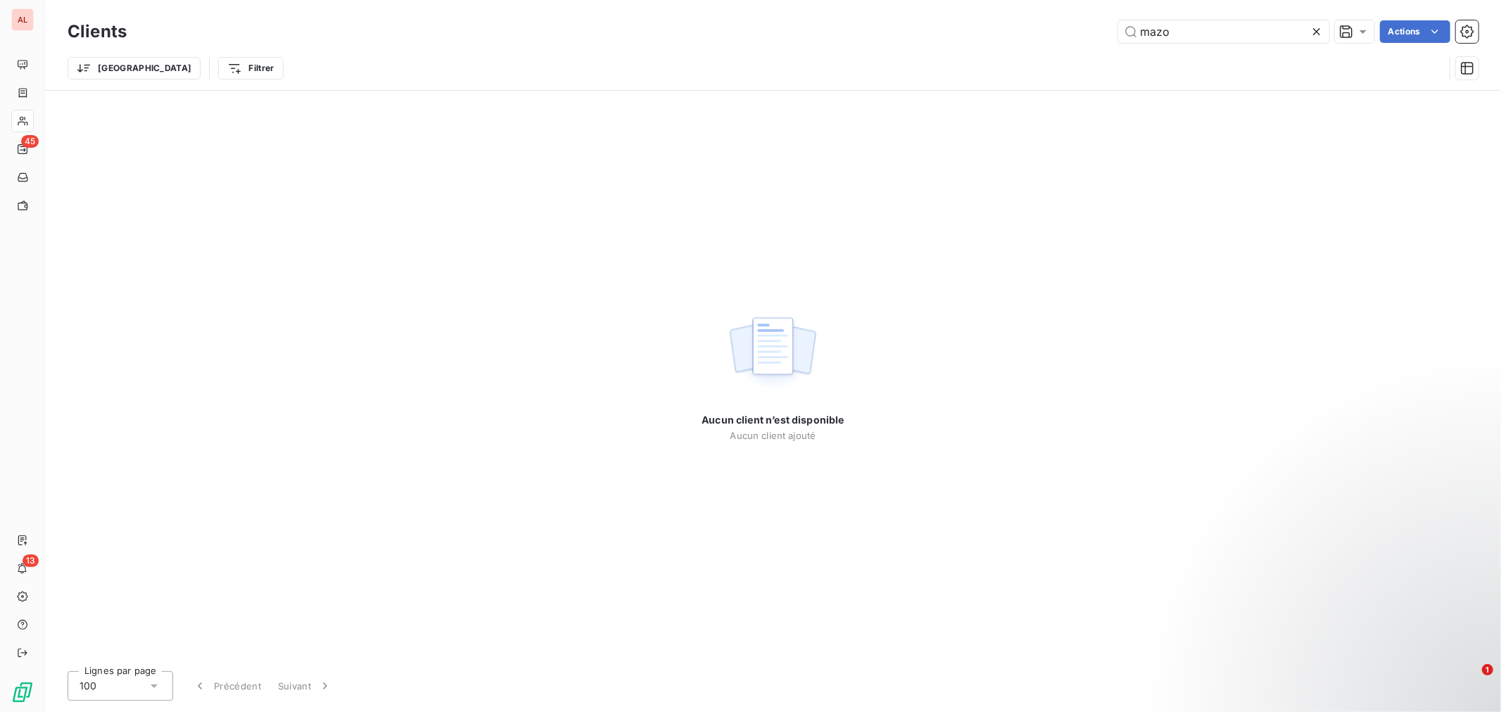
type input "mazo"
